Goal: Task Accomplishment & Management: Use online tool/utility

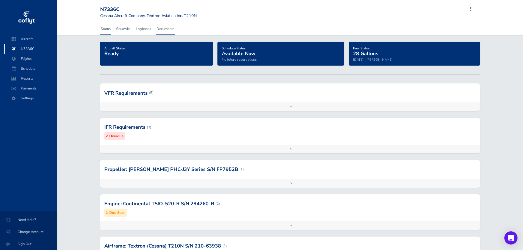
click at [172, 30] on link "Documents" at bounding box center [165, 29] width 19 height 12
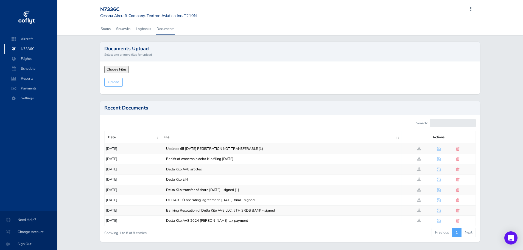
click at [115, 71] on input "file" at bounding box center [141, 69] width 75 height 7
type input "C:\fakepath\AirFrame Maintenance Log 08.13.25.pdf"
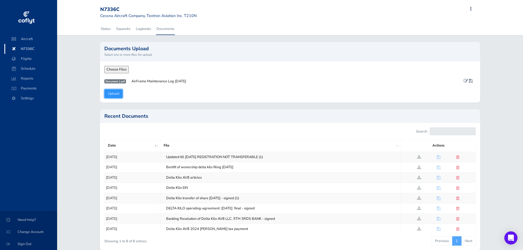
click at [115, 96] on input "Upload" at bounding box center [113, 93] width 18 height 9
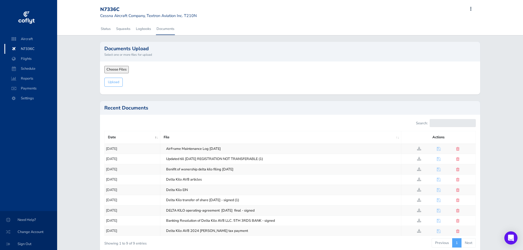
click at [117, 68] on input "file" at bounding box center [141, 69] width 75 height 7
type input "C:\fakepath\Propeller Maintance Log 08.13.25.pdf"
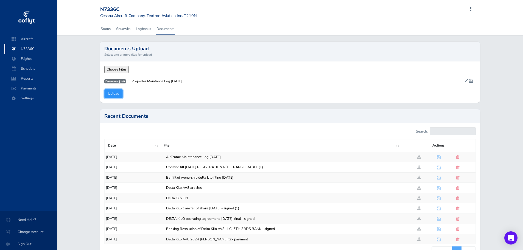
click at [117, 94] on input "Upload" at bounding box center [113, 93] width 18 height 9
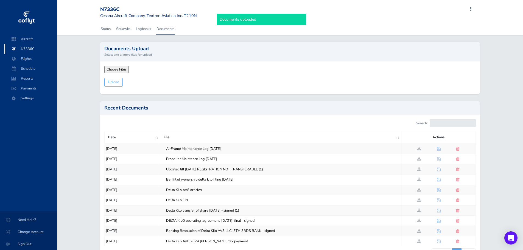
click at [119, 69] on input "file" at bounding box center [141, 69] width 75 height 7
type input "C:\fakepath\Engine Maintenace Log 08.13.25.pdf"
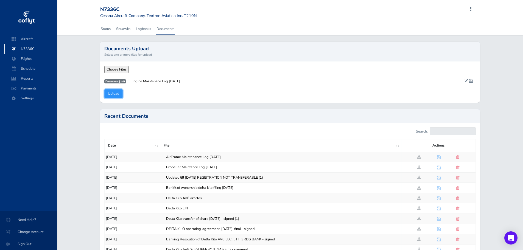
click at [112, 94] on input "Upload" at bounding box center [113, 93] width 18 height 9
